Goal: Information Seeking & Learning: Learn about a topic

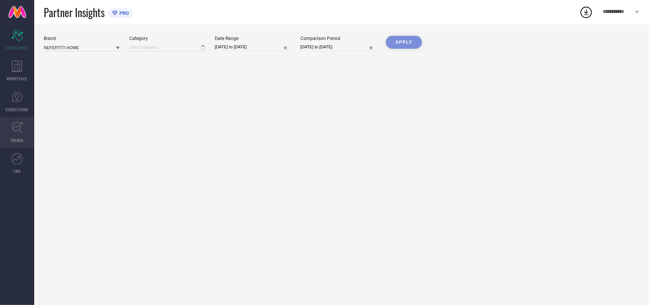
click at [24, 119] on link "TRENDS" at bounding box center [17, 132] width 34 height 30
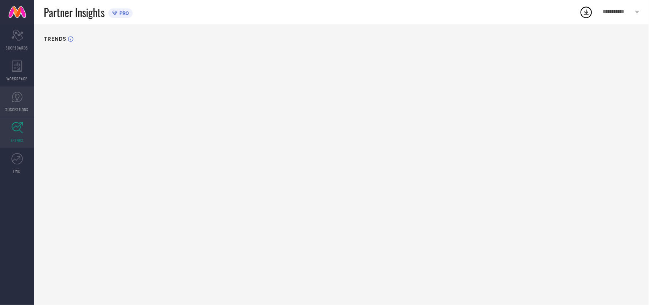
click at [12, 103] on link "SUGGESTIONS" at bounding box center [17, 101] width 34 height 30
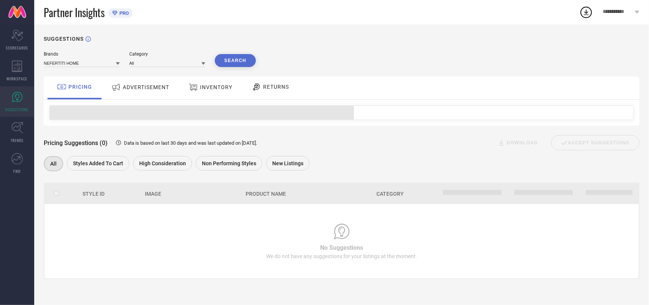
click at [141, 87] on span "ADVERTISEMENT" at bounding box center [146, 87] width 46 height 6
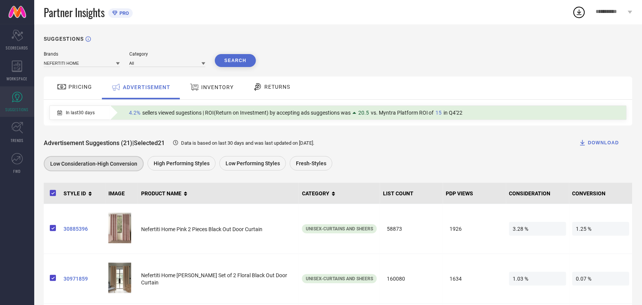
click at [217, 90] on span "INVENTORY" at bounding box center [217, 87] width 32 height 6
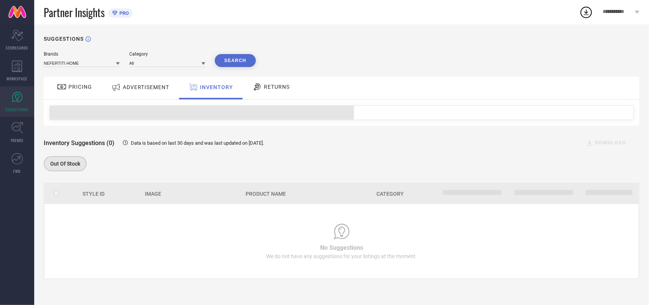
click at [132, 86] on span "ADVERTISEMENT" at bounding box center [146, 87] width 46 height 6
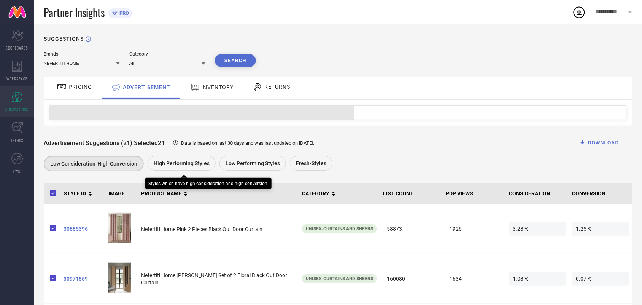
click at [176, 153] on div "Advertisement Suggestions (21) | Selected 21 Data is based on last 30 days and …" at bounding box center [338, 149] width 589 height 48
click at [181, 168] on div "High Performing Styles" at bounding box center [182, 163] width 68 height 14
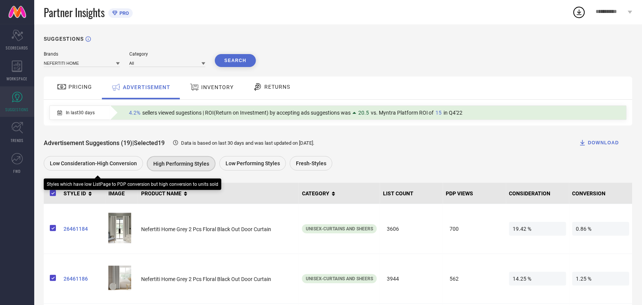
click at [111, 164] on span "Low Consideration-High Conversion" at bounding box center [93, 163] width 87 height 6
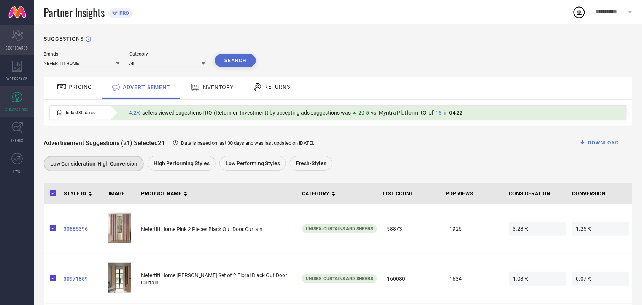
click at [21, 38] on icon "Scorecard" at bounding box center [17, 35] width 12 height 11
